Goal: Communication & Community: Answer question/provide support

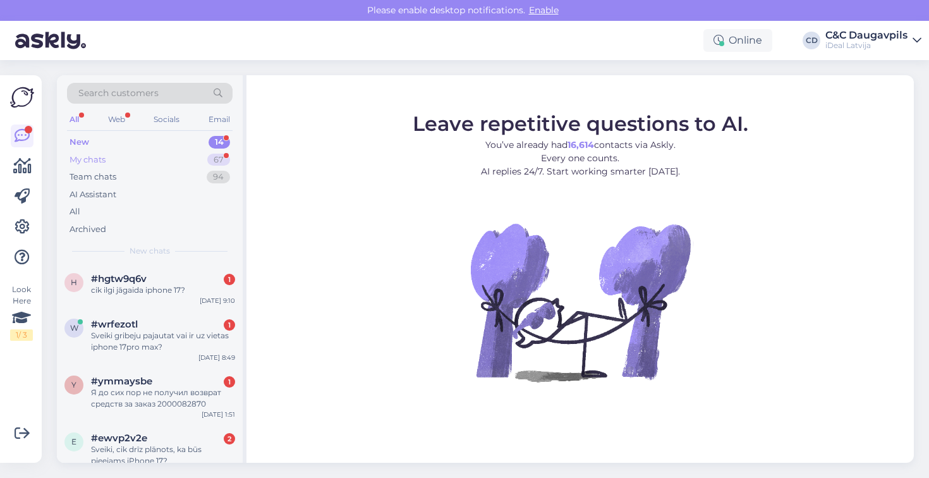
click at [180, 158] on div "My chats 67" at bounding box center [150, 160] width 166 height 18
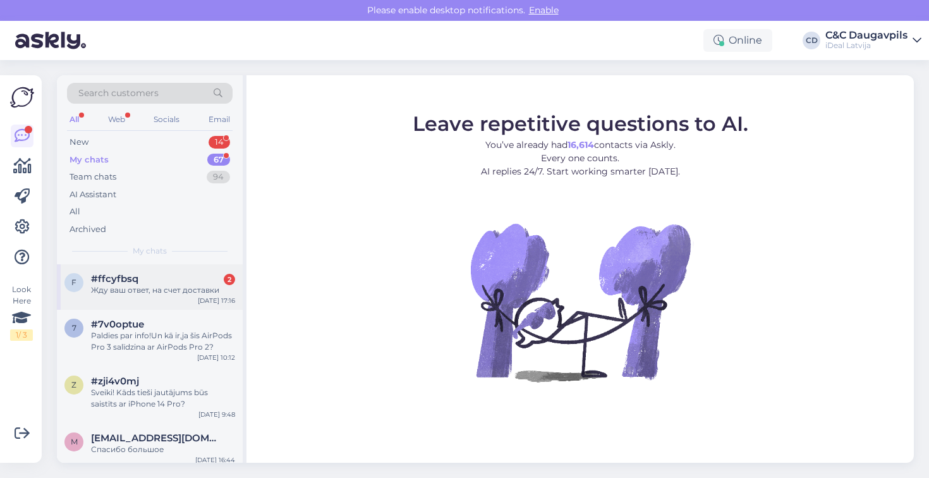
click at [171, 291] on div "Жду ваш ответ, на счет доставки" at bounding box center [163, 289] width 144 height 11
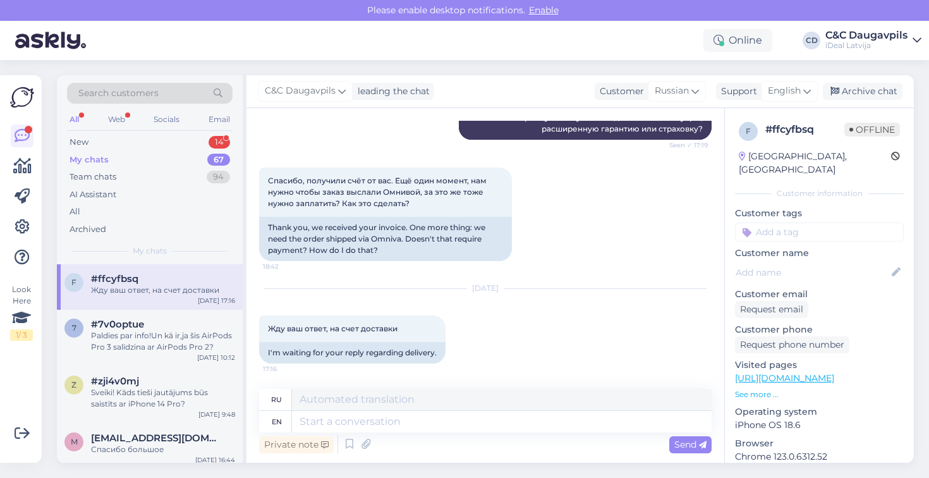
scroll to position [2064, 0]
click at [379, 423] on textarea at bounding box center [502, 421] width 420 height 21
paste textarea "Hello! Sorry for the long response. I have sent you an email with a new order a…"
type textarea "Hello! Sorry for the long response. I have sent you an email with a new order a…"
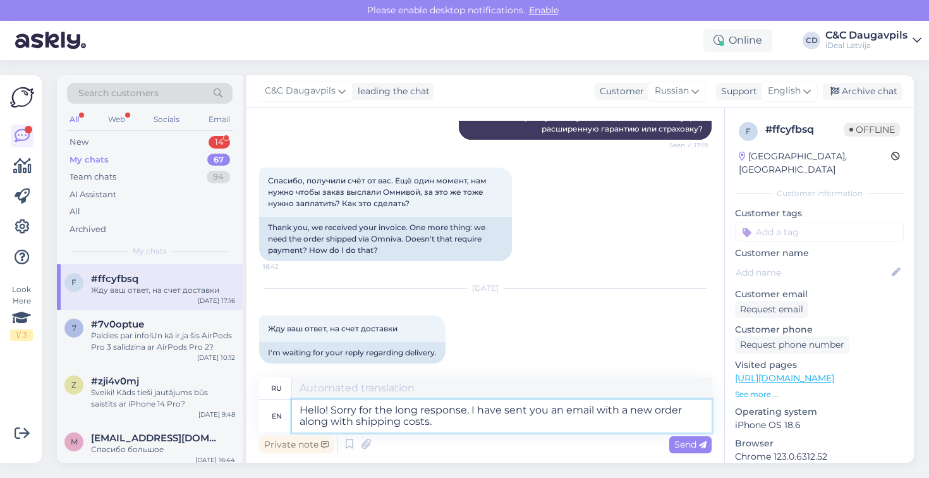
type textarea "Здравствуйте! Извините за долгий ответ. Я отправил вам письмо с новым заказом и…"
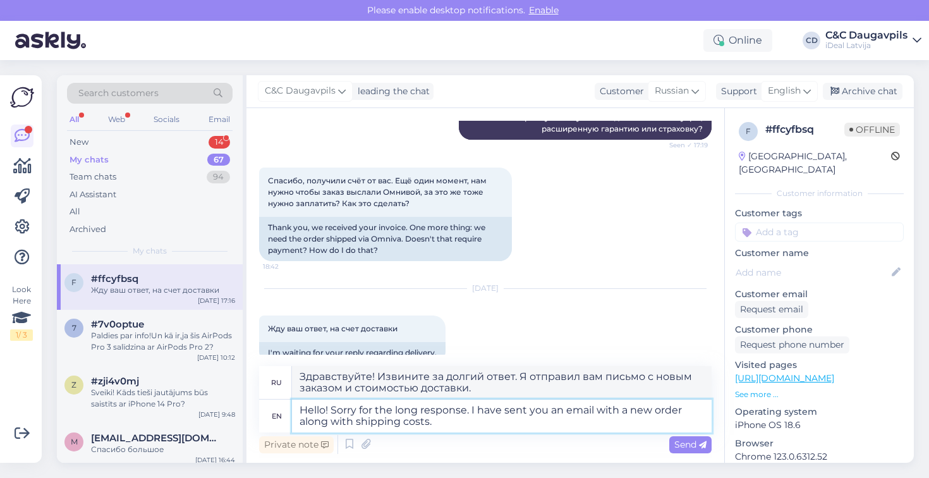
type textarea "Hello! Sorry for the long response. I have sent you an email with a new order a…"
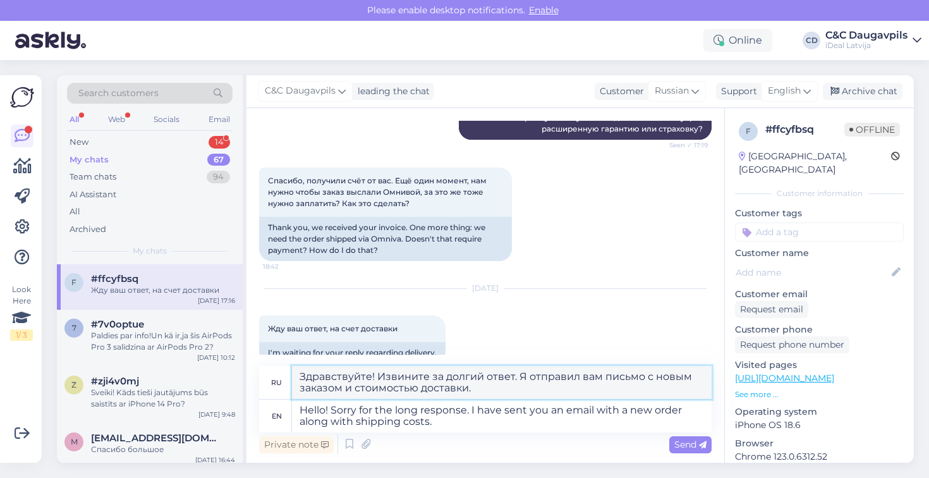
drag, startPoint x: 519, startPoint y: 374, endPoint x: 578, endPoint y: 379, distance: 59.6
click at [578, 379] on textarea "Здравствуйте! Извините за долгий ответ. Я отправил вам письмо с новым заказом и…" at bounding box center [502, 382] width 420 height 33
click at [623, 377] on textarea "Здравствуйте! Извините за долгий ответ. Мы отправили вам письмо с новым заказом…" at bounding box center [502, 382] width 420 height 33
drag, startPoint x: 403, startPoint y: 387, endPoint x: 493, endPoint y: 386, distance: 89.8
click at [493, 386] on textarea "Здравствуйте! Извините за долгий ответ. Мы отправили вам на электронную почту п…" at bounding box center [502, 382] width 420 height 33
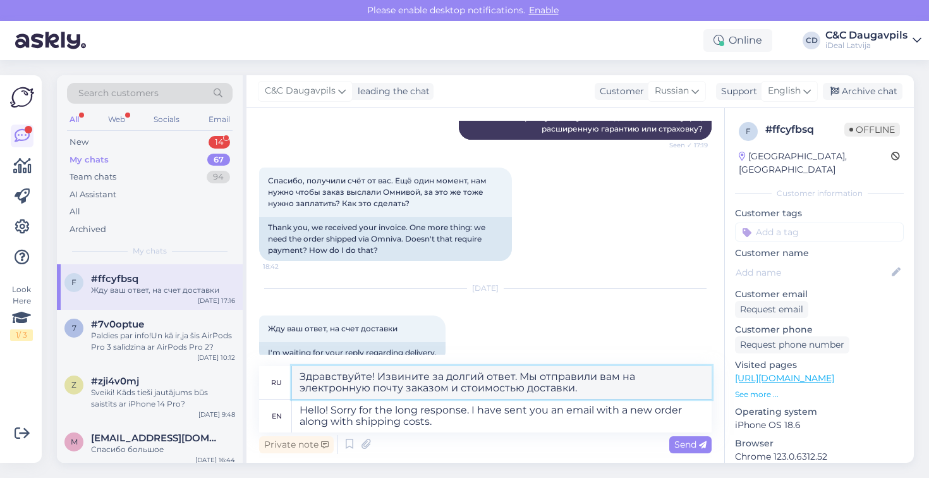
click at [446, 391] on textarea "Здравствуйте! Извините за долгий ответ. Мы отправили вам на электронную почту з…" at bounding box center [502, 382] width 420 height 33
type textarea "Здравствуйте! Извините за долгий ответ. Мы отправили вам на электронную почту з…"
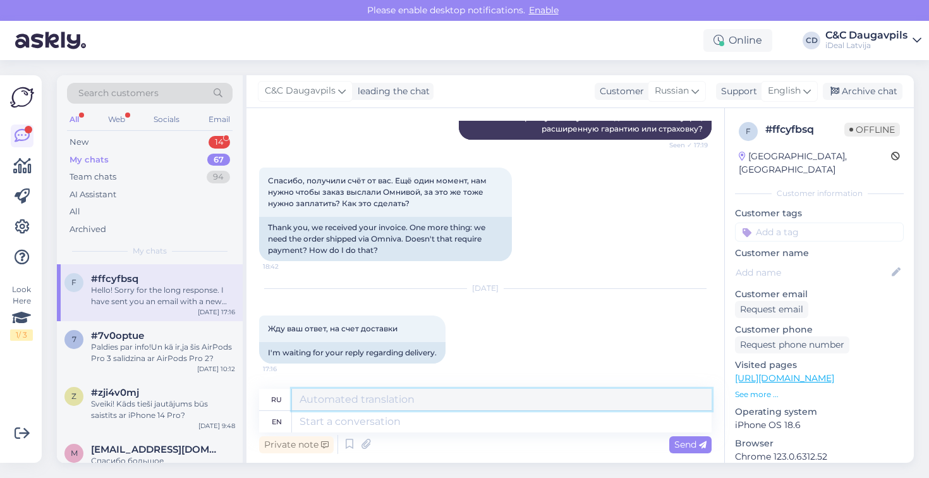
scroll to position [2201, 0]
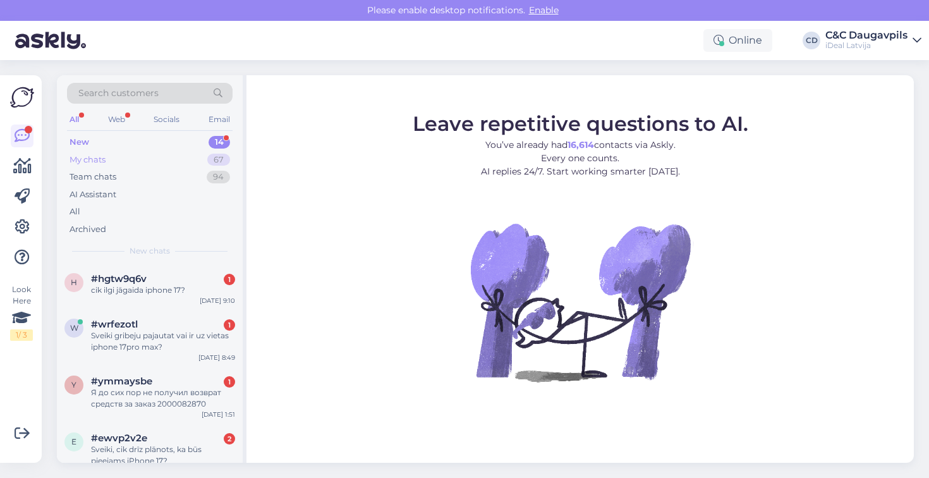
click at [154, 157] on div "My chats 67" at bounding box center [150, 160] width 166 height 18
